Goal: Information Seeking & Learning: Check status

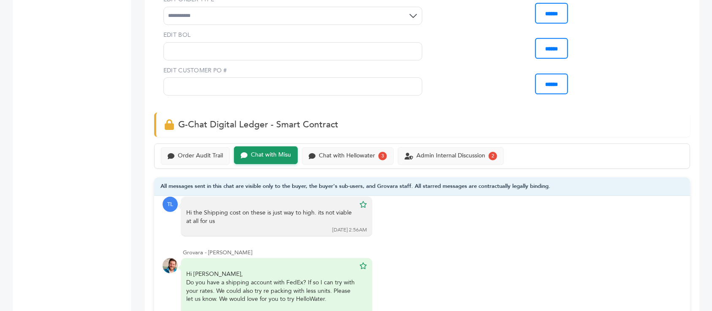
scroll to position [492, 0]
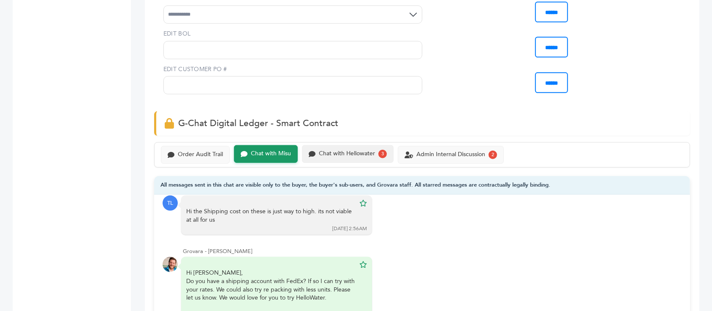
click at [352, 155] on div "Chat with Hellowater" at bounding box center [347, 153] width 56 height 7
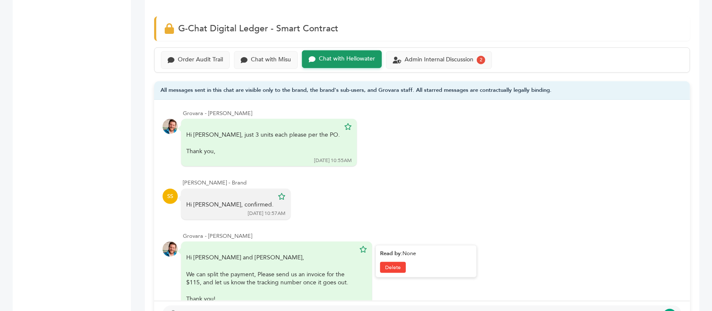
scroll to position [381, 0]
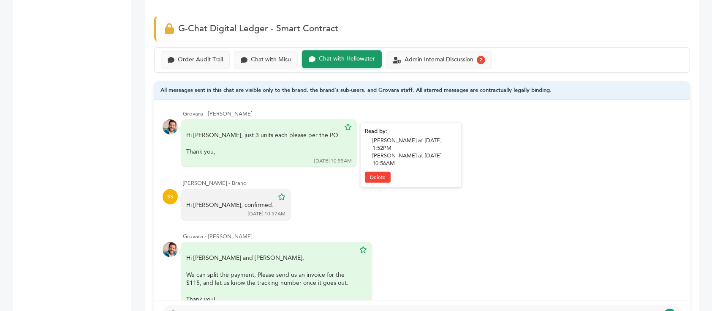
drag, startPoint x: 264, startPoint y: 123, endPoint x: 297, endPoint y: 125, distance: 33.0
click at [297, 131] on div "Hi Sam, just 3 units each please per the PO. Thank you," at bounding box center [263, 143] width 154 height 25
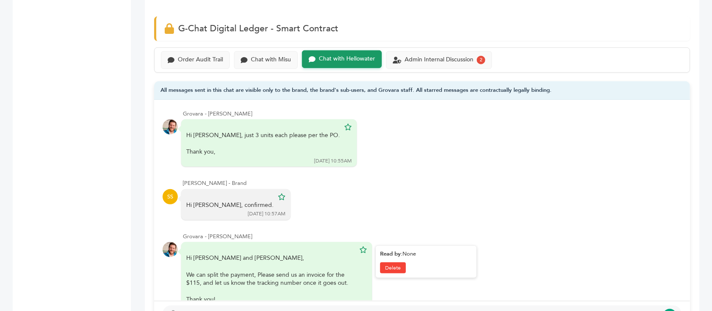
scroll to position [401, 0]
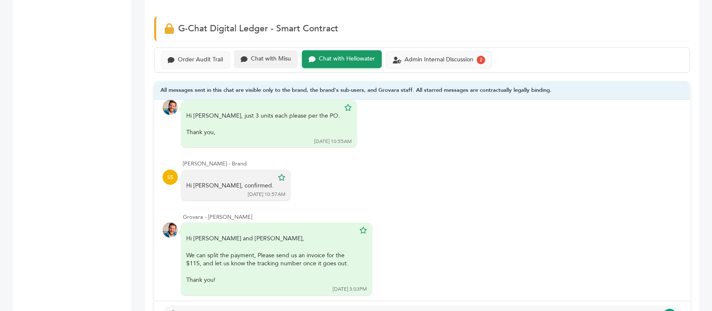
click at [263, 65] on div "Chat with Misu" at bounding box center [266, 59] width 64 height 18
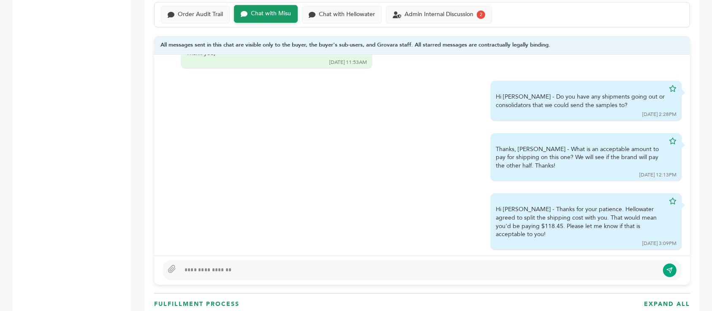
scroll to position [595, 0]
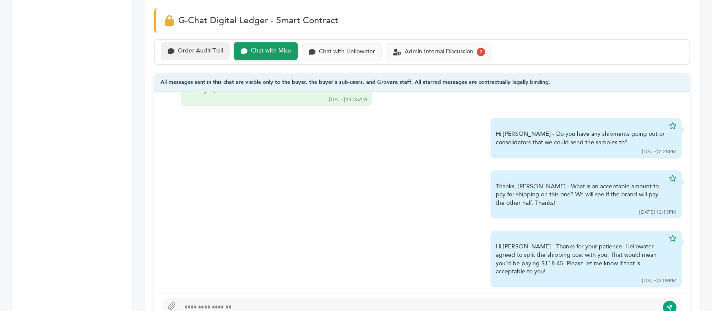
click at [196, 50] on div "Order Audit Trail" at bounding box center [200, 50] width 45 height 7
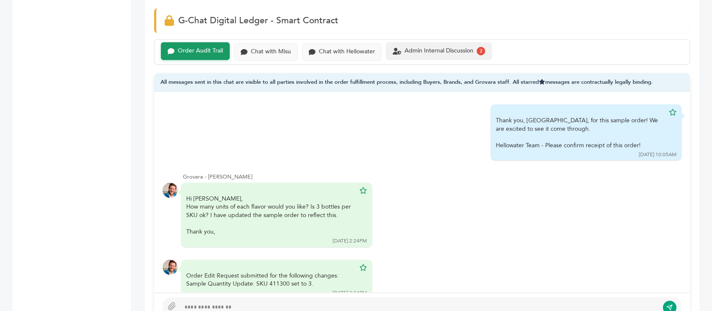
click at [454, 57] on div "Admin Internal Discussion 2" at bounding box center [439, 51] width 106 height 18
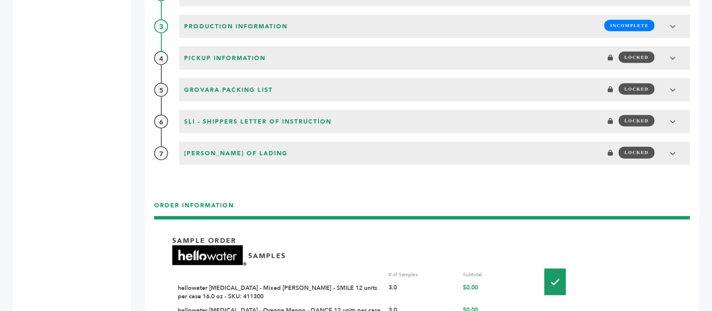
scroll to position [997, 0]
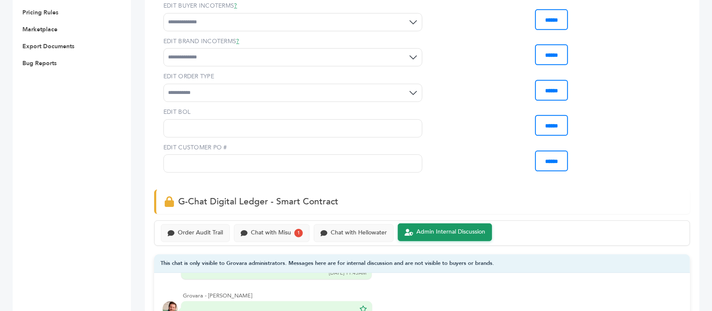
scroll to position [368, 0]
